Goal: Task Accomplishment & Management: Use online tool/utility

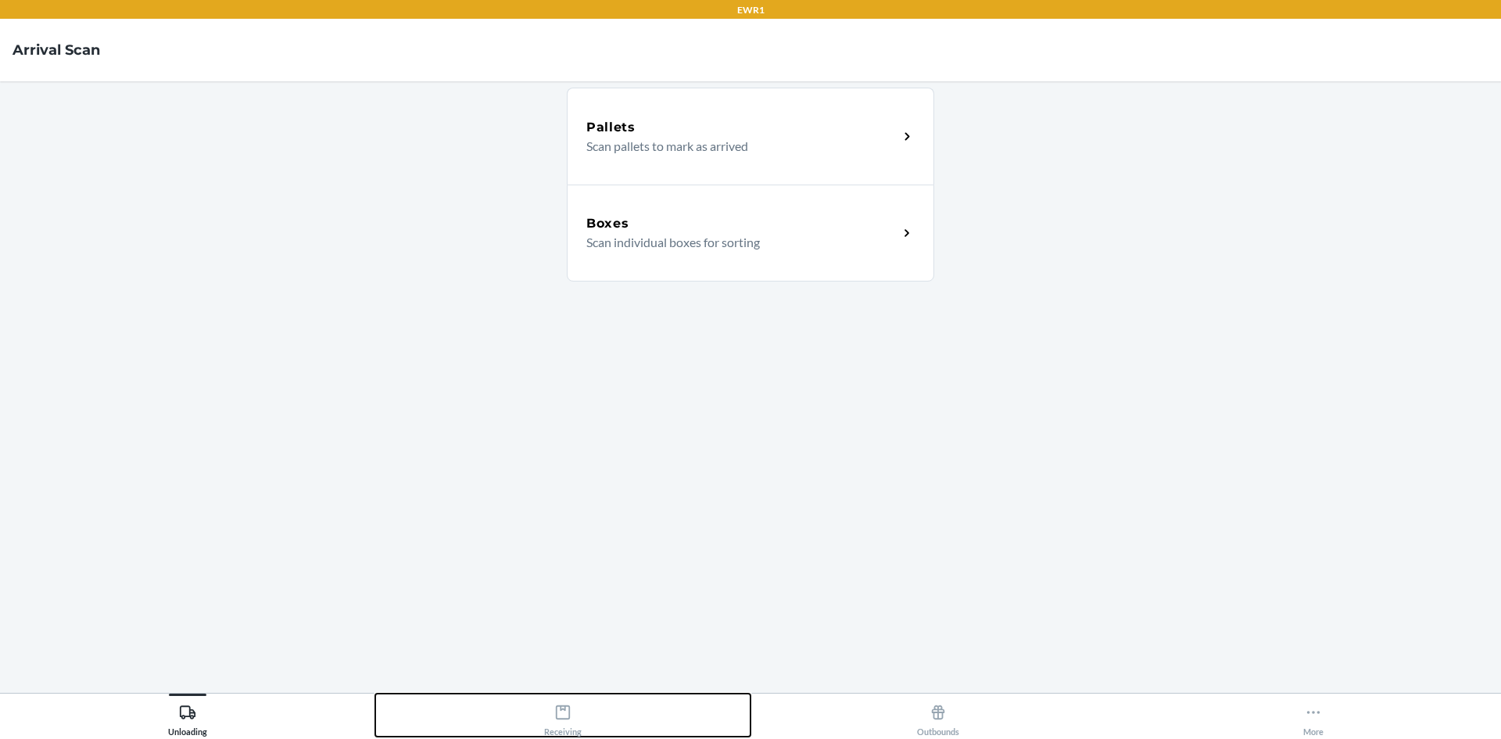
click at [571, 716] on icon at bounding box center [562, 712] width 17 height 17
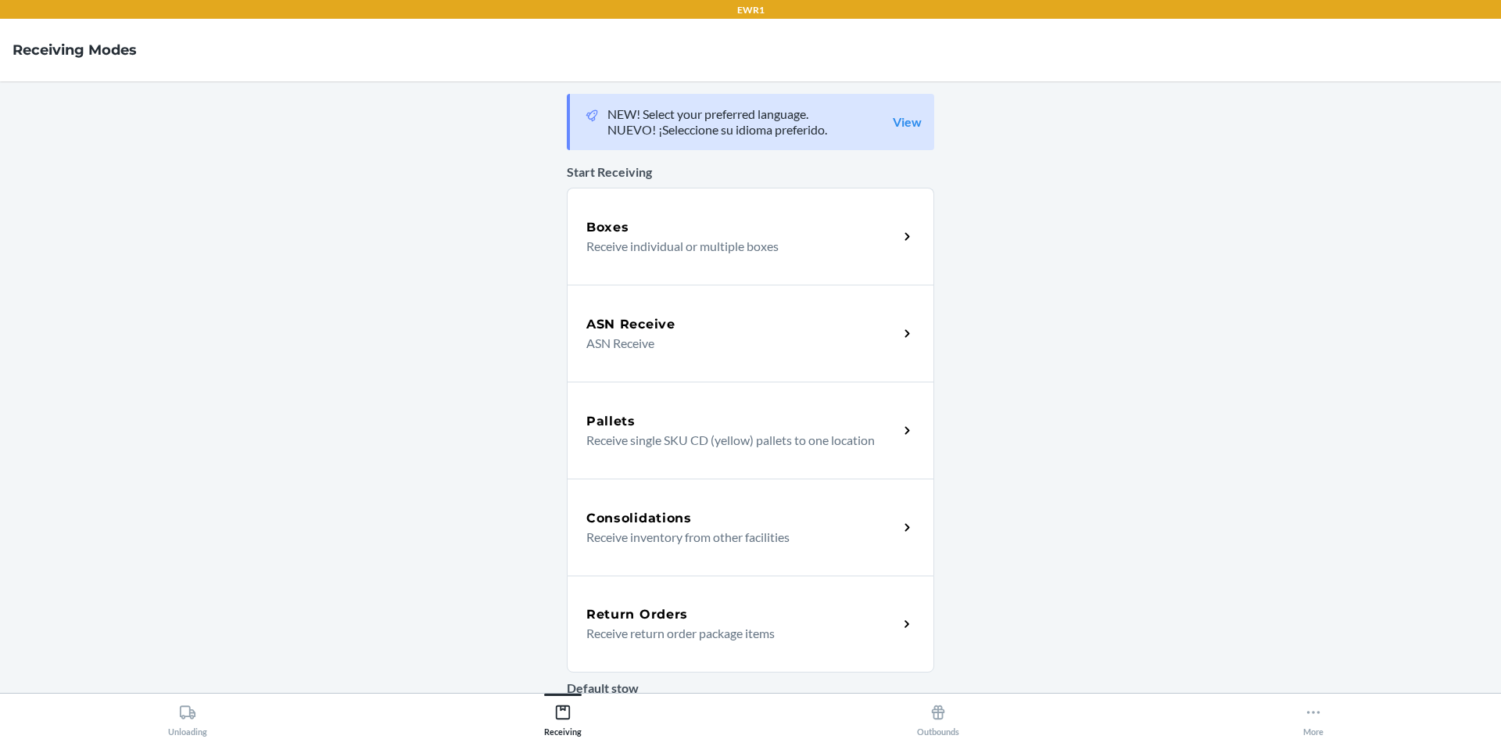
click at [686, 614] on div "Return Orders" at bounding box center [742, 614] width 312 height 19
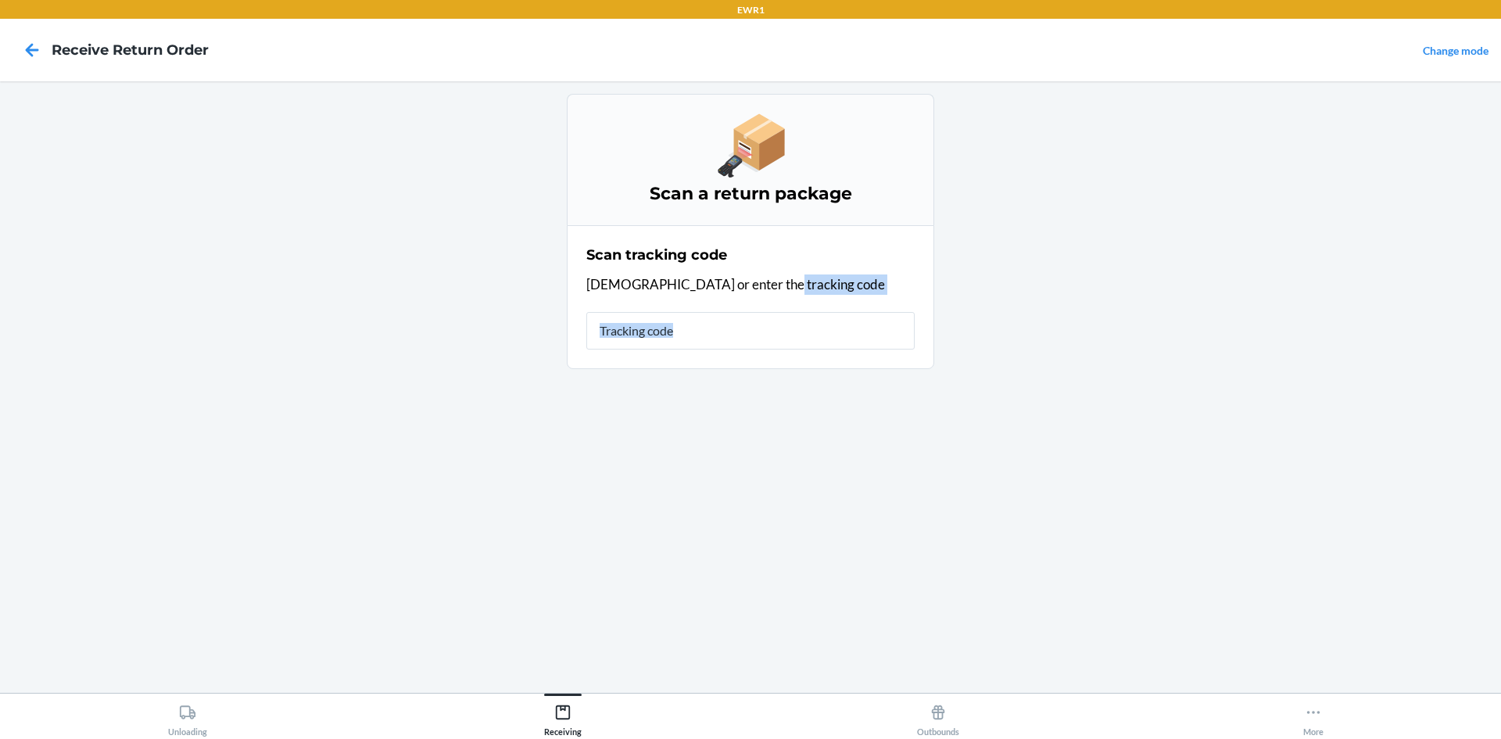
click at [686, 615] on div "Scan a return package Scan tracking code Scan or enter the tracking code" at bounding box center [750, 387] width 367 height 586
